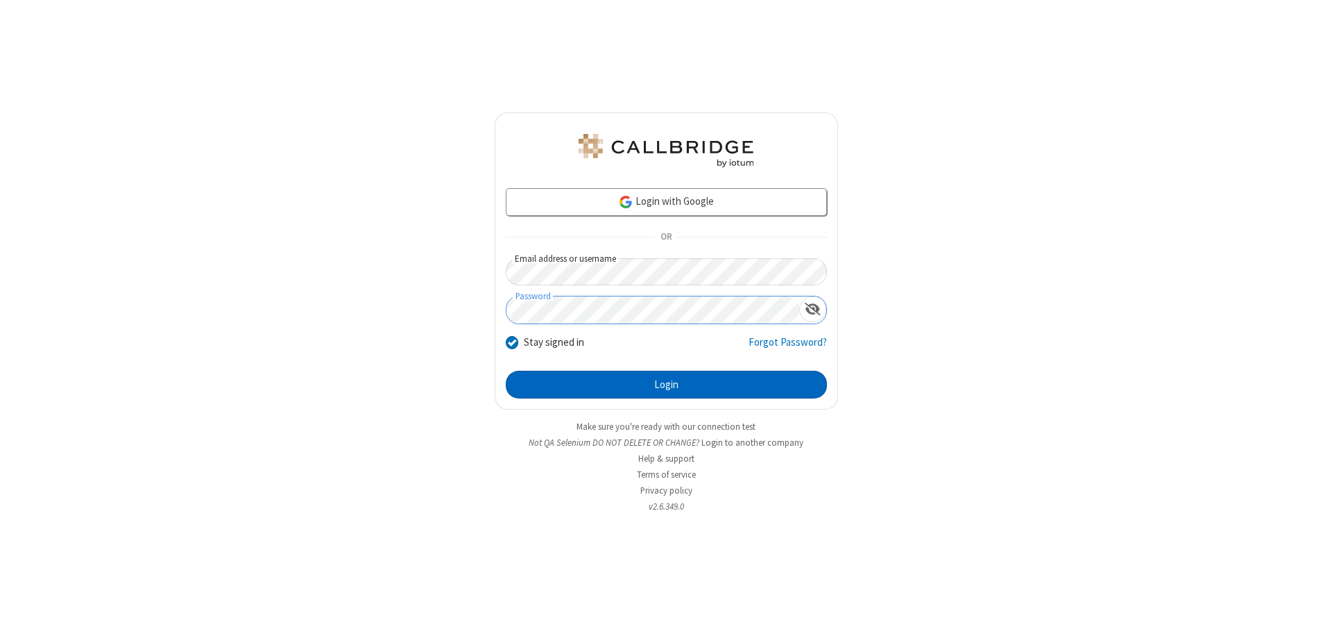
click at [666, 384] on button "Login" at bounding box center [666, 385] width 321 height 28
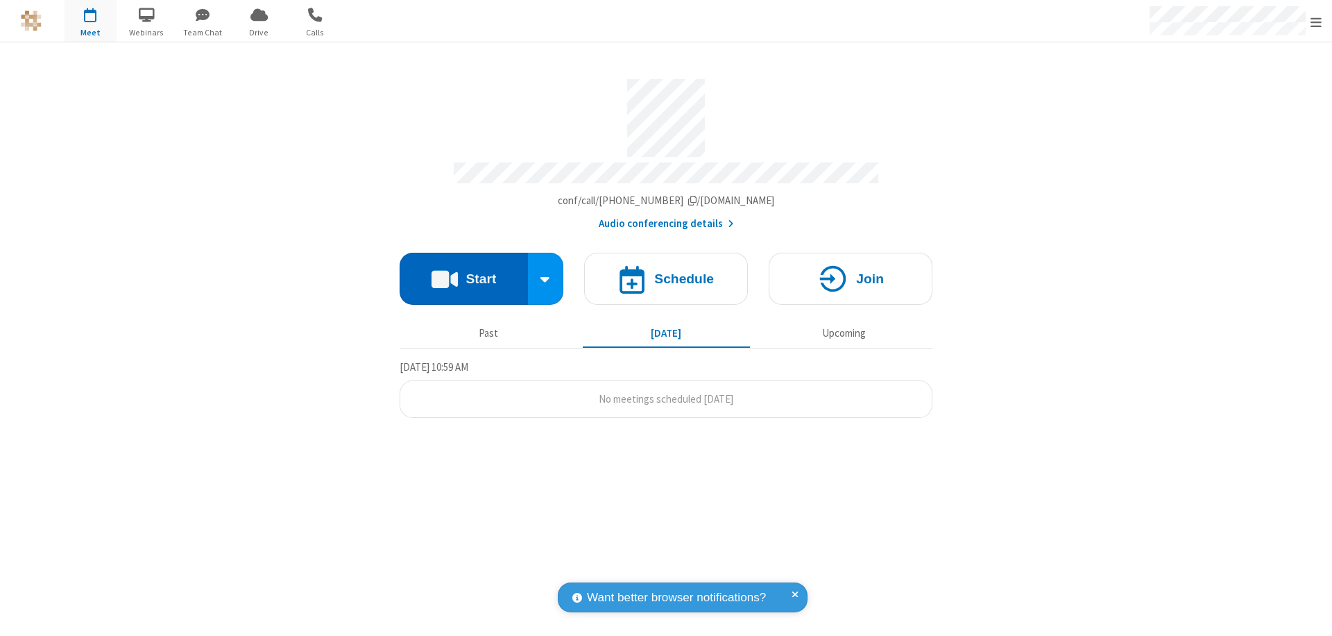
click at [464, 272] on button "Start" at bounding box center [464, 279] width 128 height 52
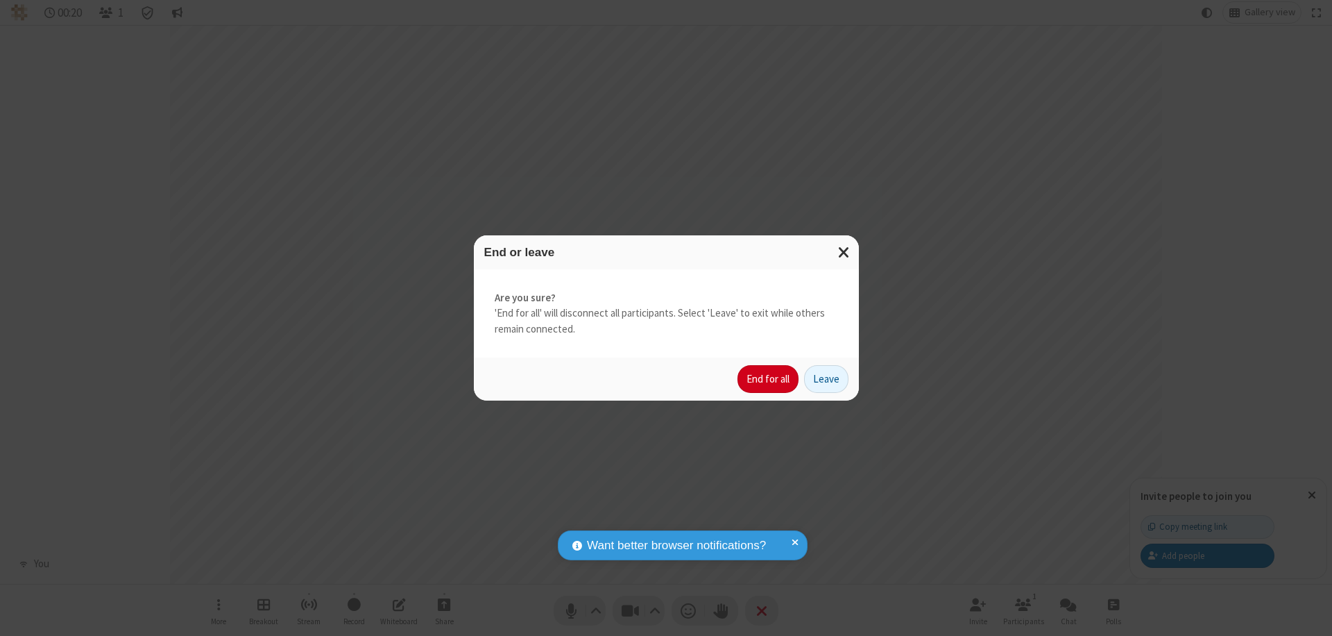
click at [769, 379] on button "End for all" at bounding box center [768, 379] width 61 height 28
